Goal: Contribute content: Share content

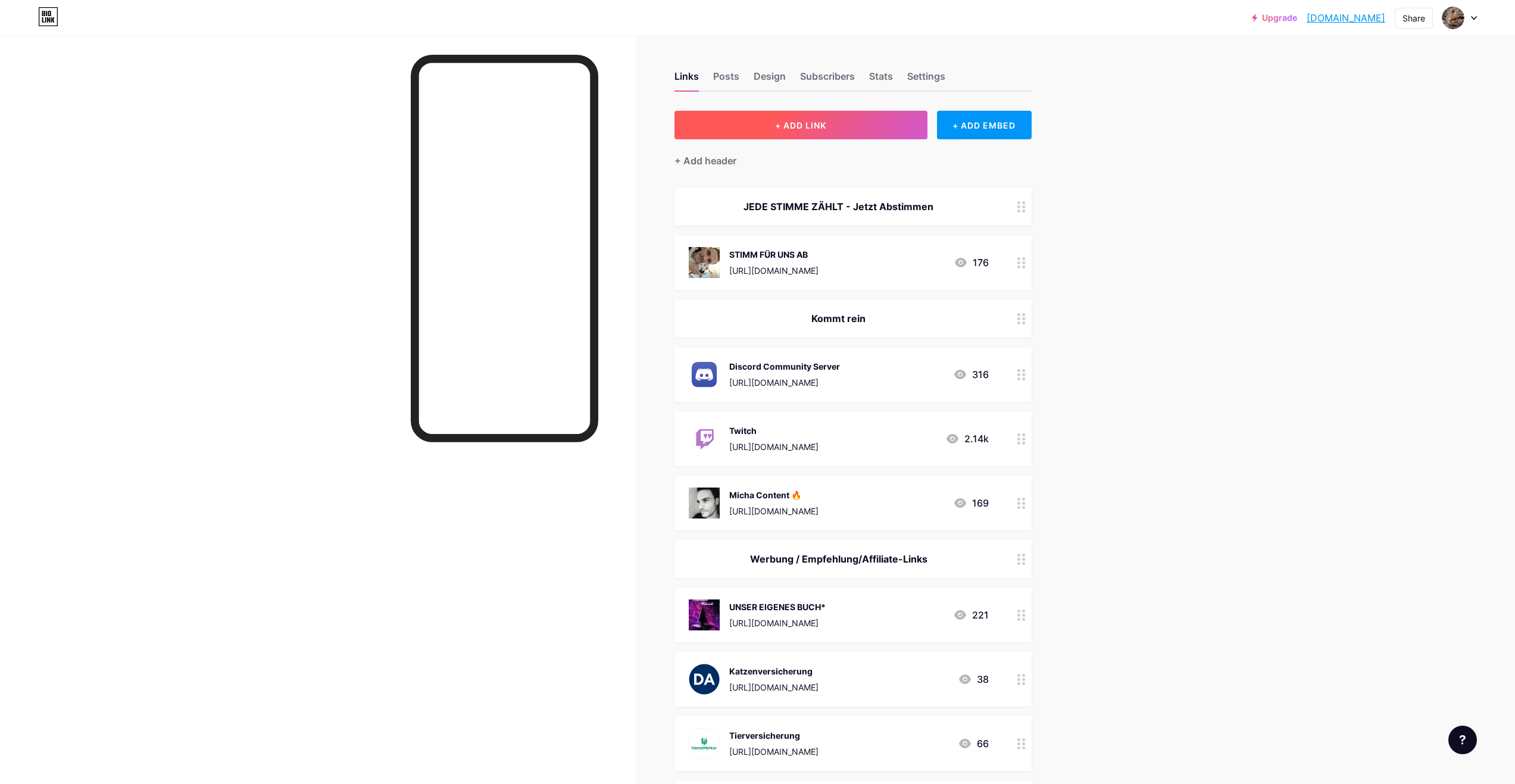
click at [832, 123] on button "+ ADD LINK" at bounding box center [801, 125] width 253 height 29
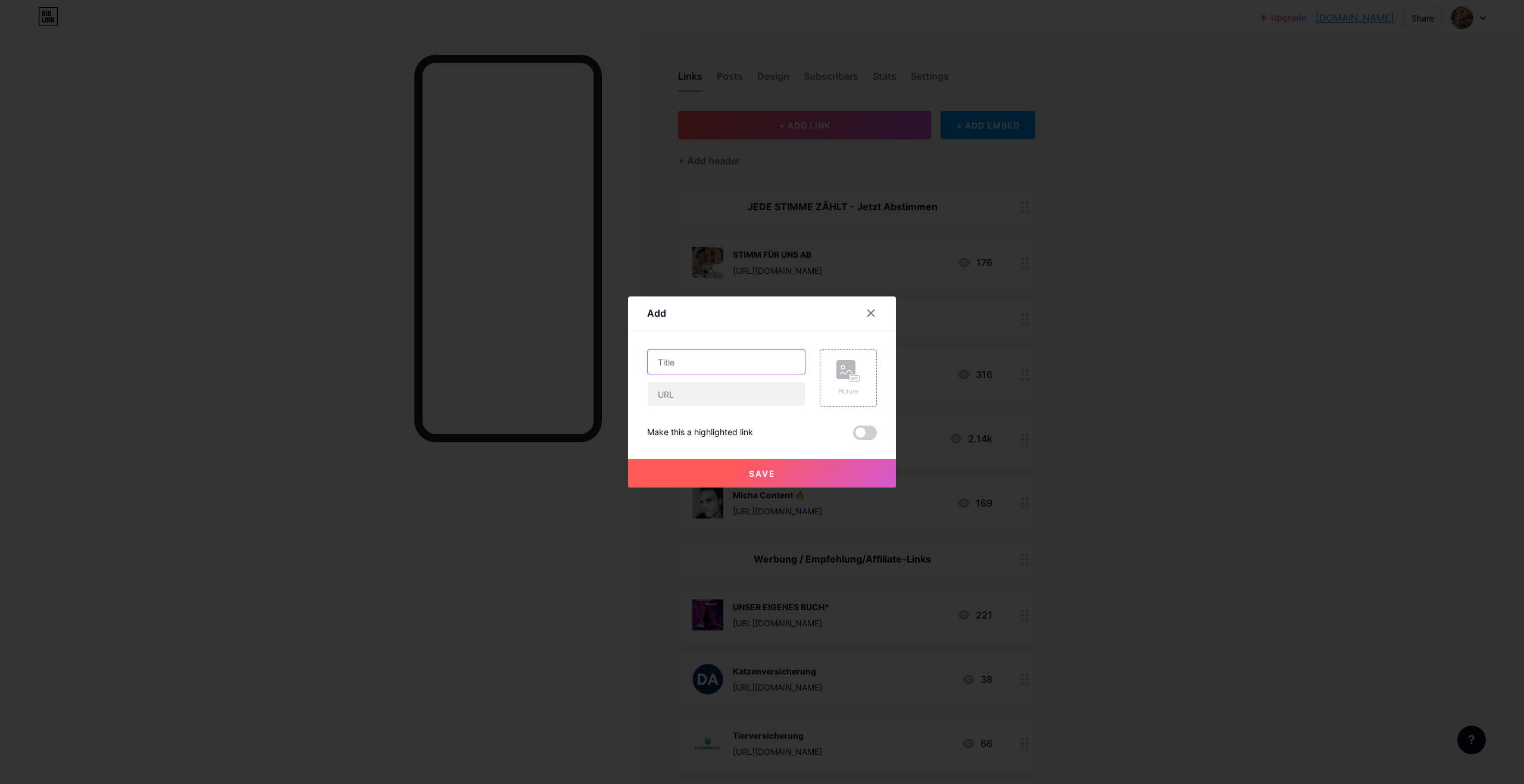
click at [688, 365] on input "text" at bounding box center [726, 362] width 157 height 24
type input "Happy Cat Katzenfutter 20% Sparen"
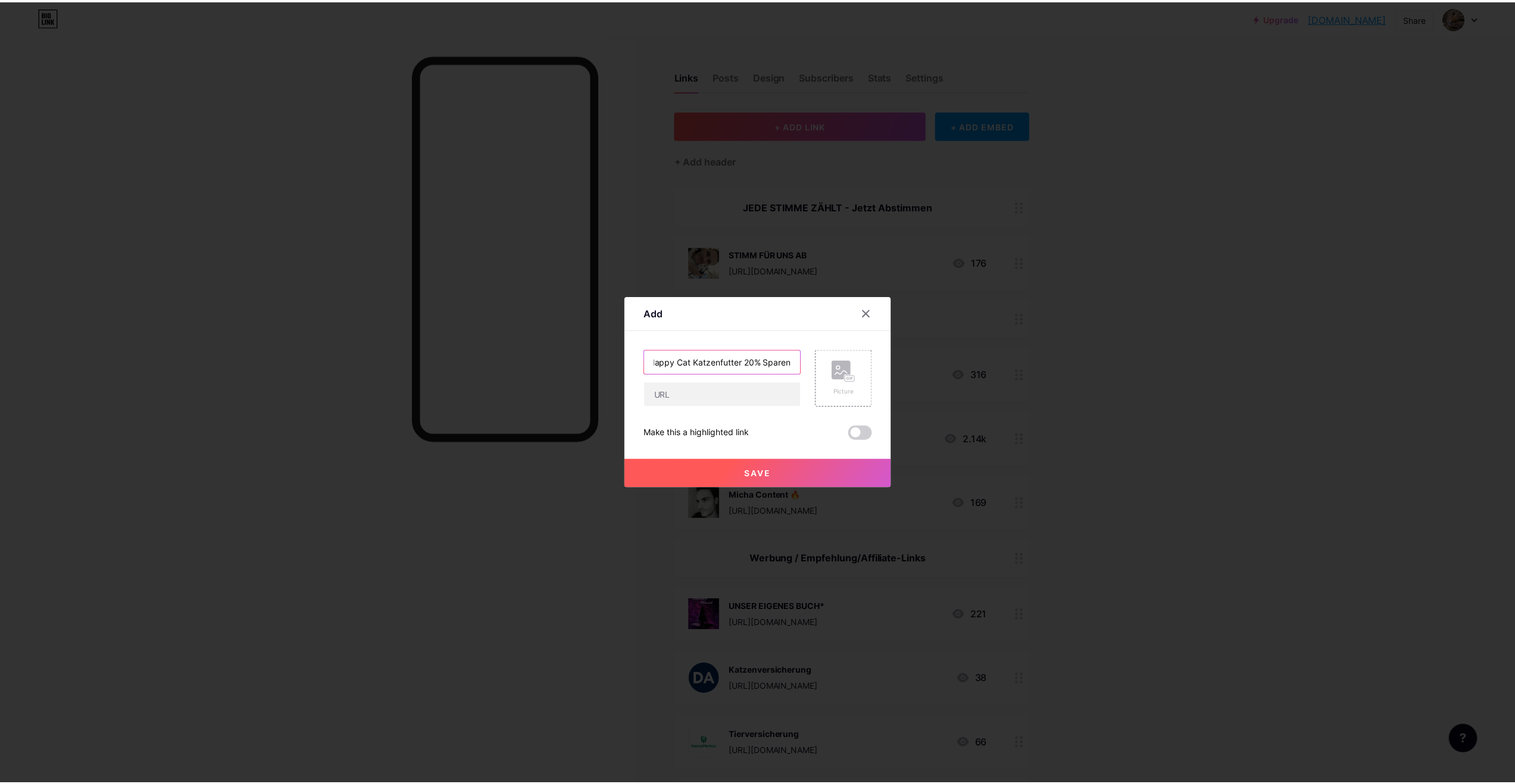
scroll to position [0, 0]
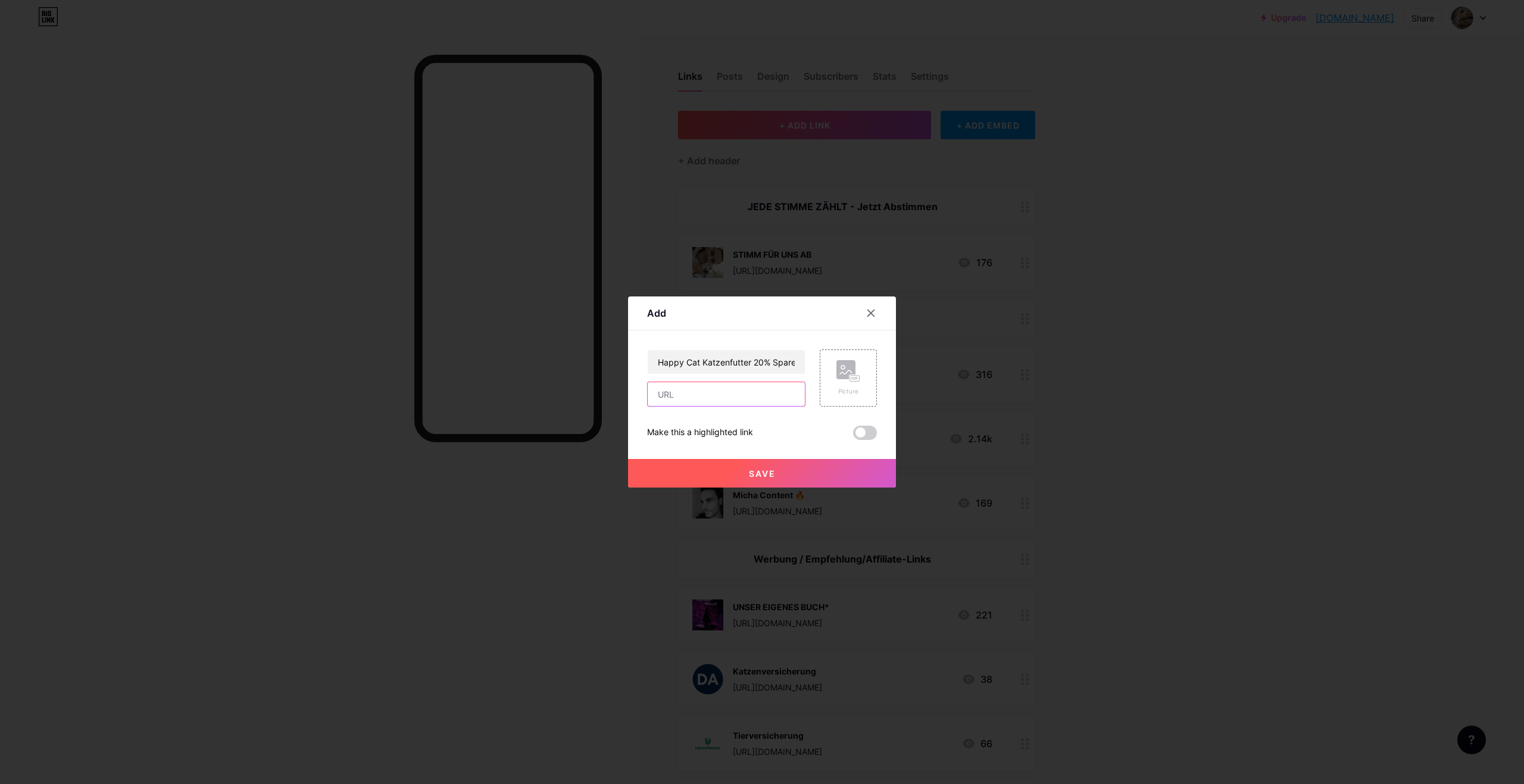
click at [669, 396] on input "text" at bounding box center [726, 394] width 157 height 24
paste input "[URL][DOMAIN_NAME]"
type input "[URL][DOMAIN_NAME]"
click at [861, 379] on div "Picture" at bounding box center [848, 378] width 57 height 57
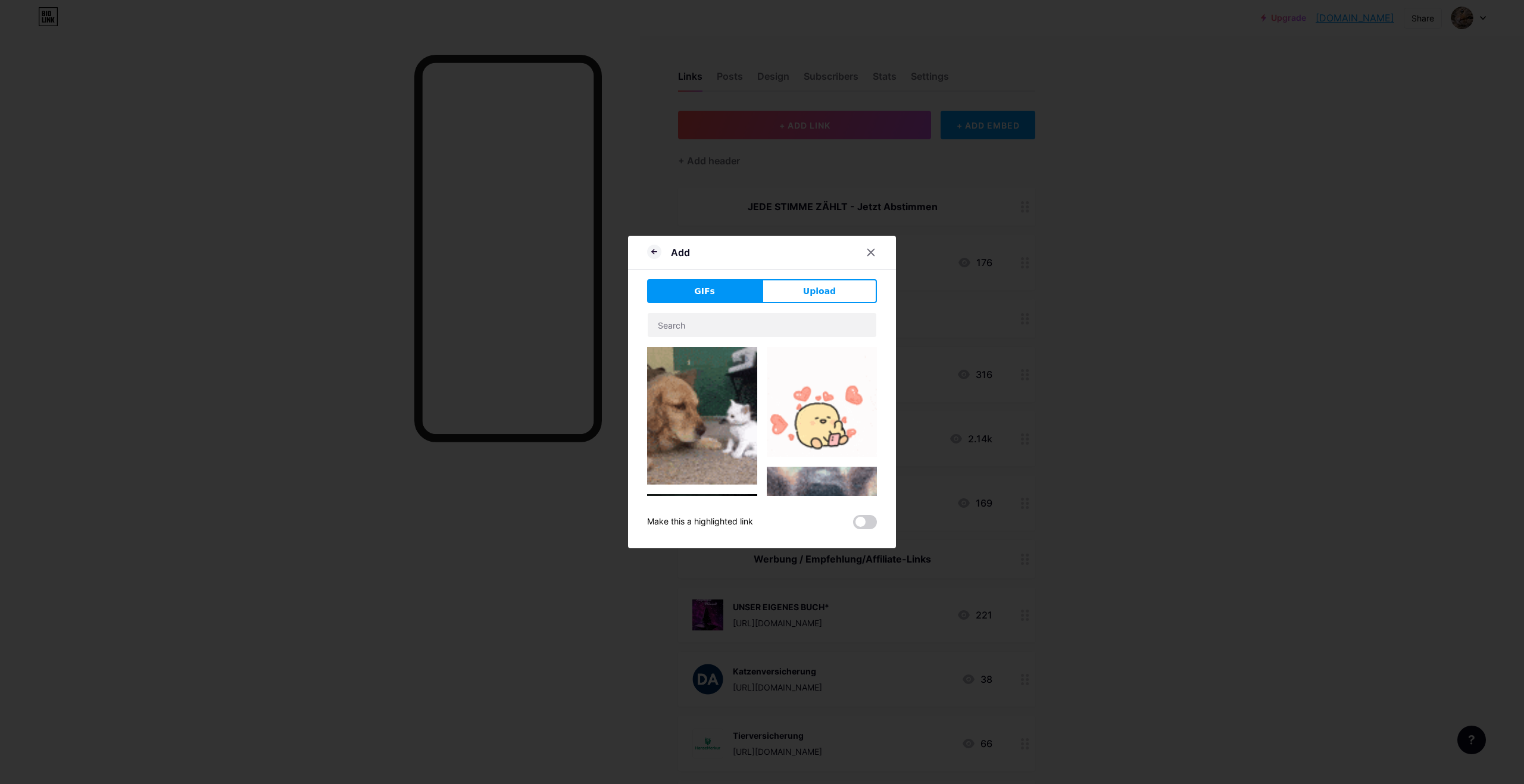
click at [822, 270] on div "Add GIFs Upload Content YouTube Play YouTube video without leaving your page. A…" at bounding box center [762, 392] width 268 height 313
click at [823, 282] on button "Upload" at bounding box center [819, 291] width 115 height 24
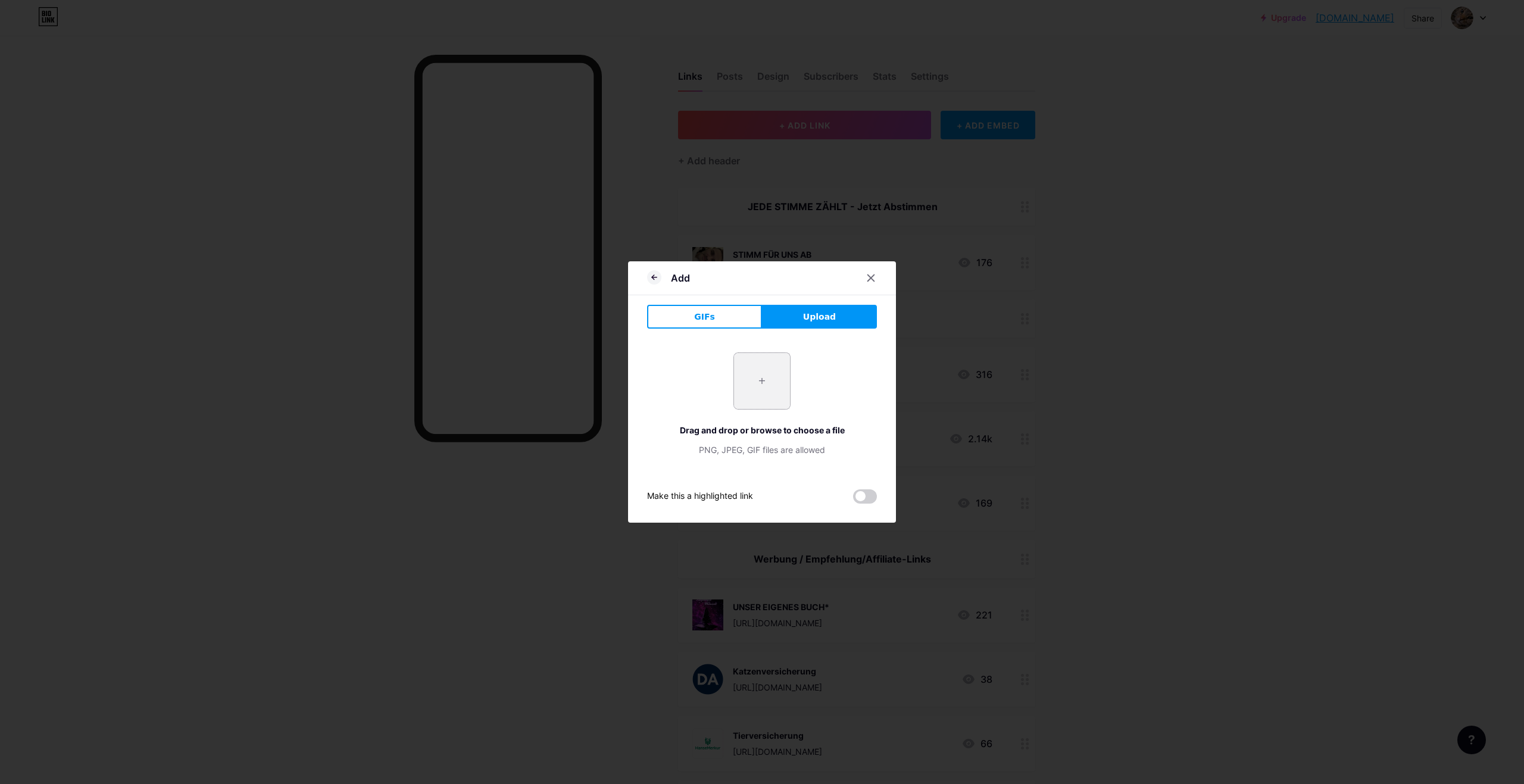
click at [750, 388] on input "file" at bounding box center [761, 380] width 56 height 56
type input "C:\fakepath\happycat.png"
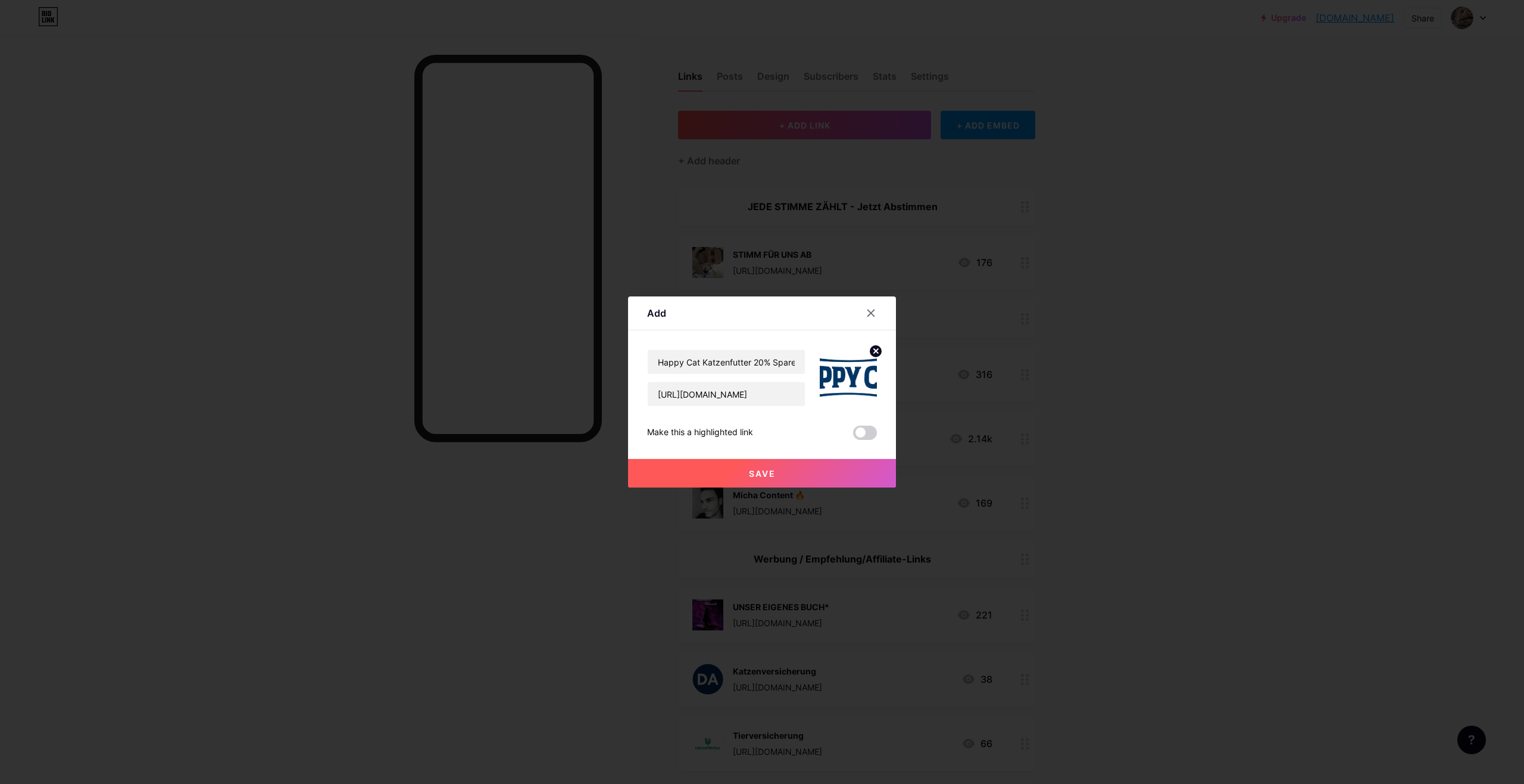
click at [776, 473] on button "Save" at bounding box center [762, 473] width 268 height 29
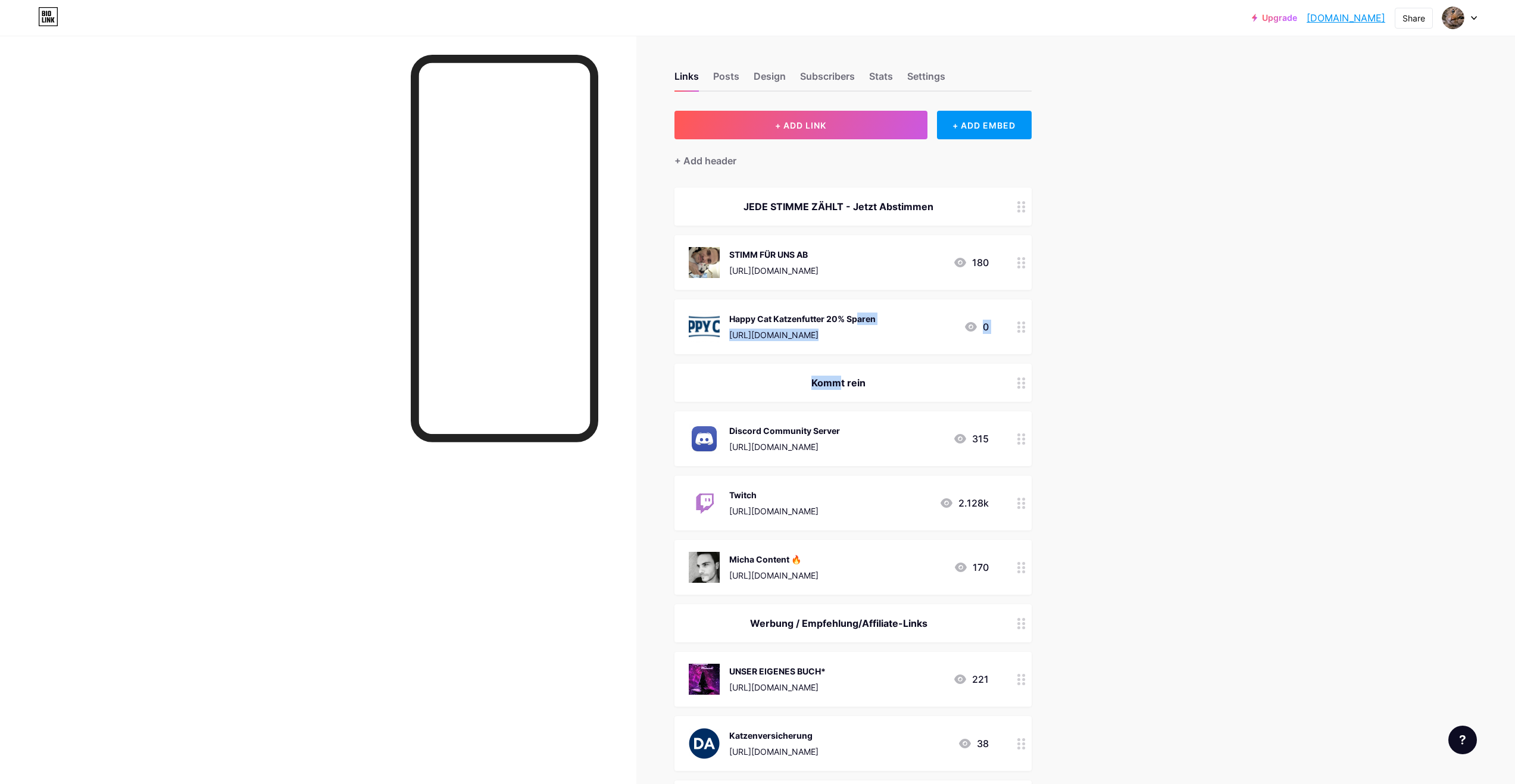
drag, startPoint x: 806, startPoint y: 318, endPoint x: 825, endPoint y: 399, distance: 83.2
